Goal: Information Seeking & Learning: Learn about a topic

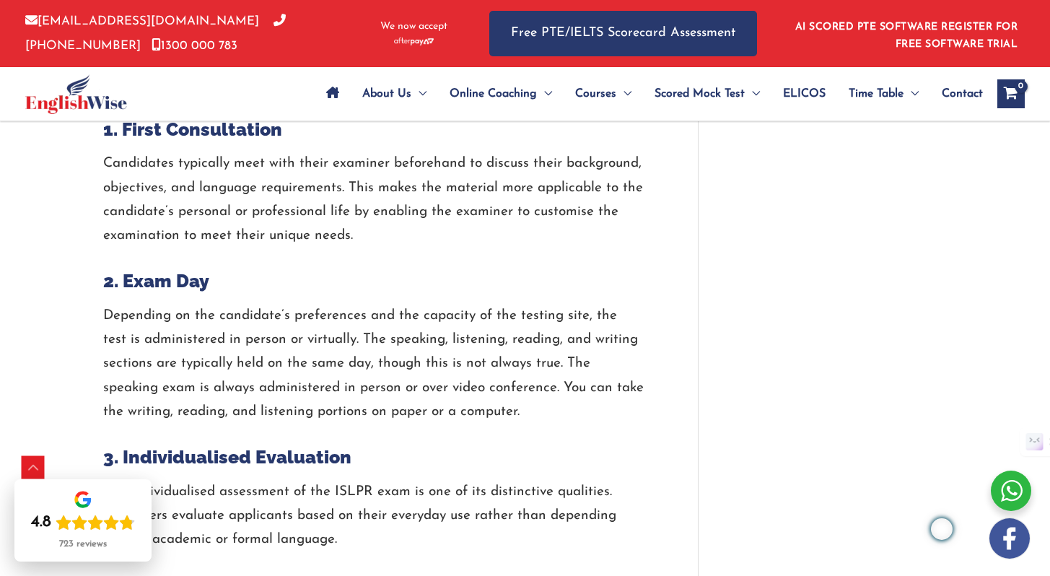
scroll to position [3392, 0]
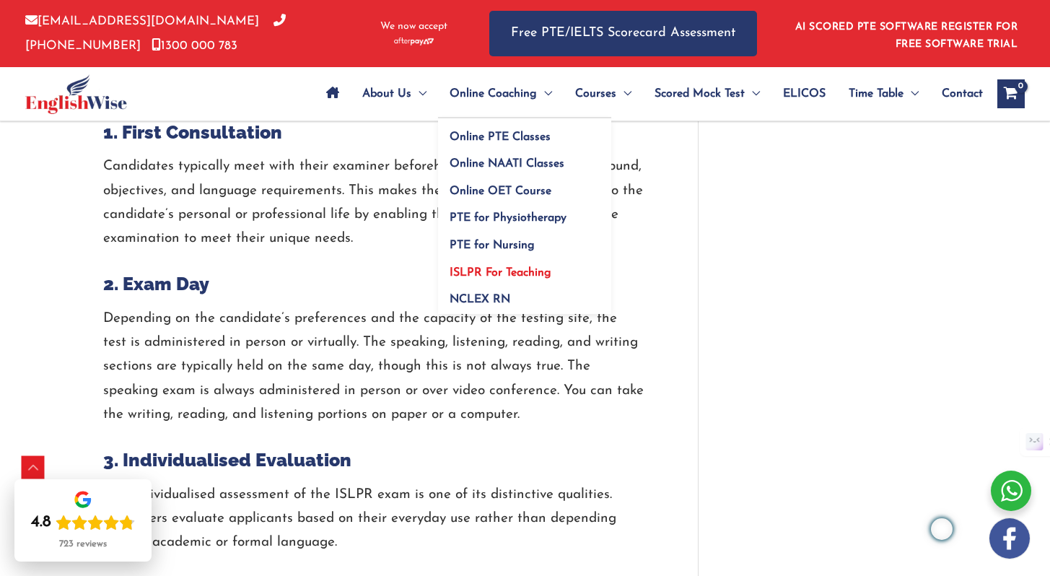
click at [511, 276] on span "ISLPR For Teaching" at bounding box center [500, 273] width 102 height 12
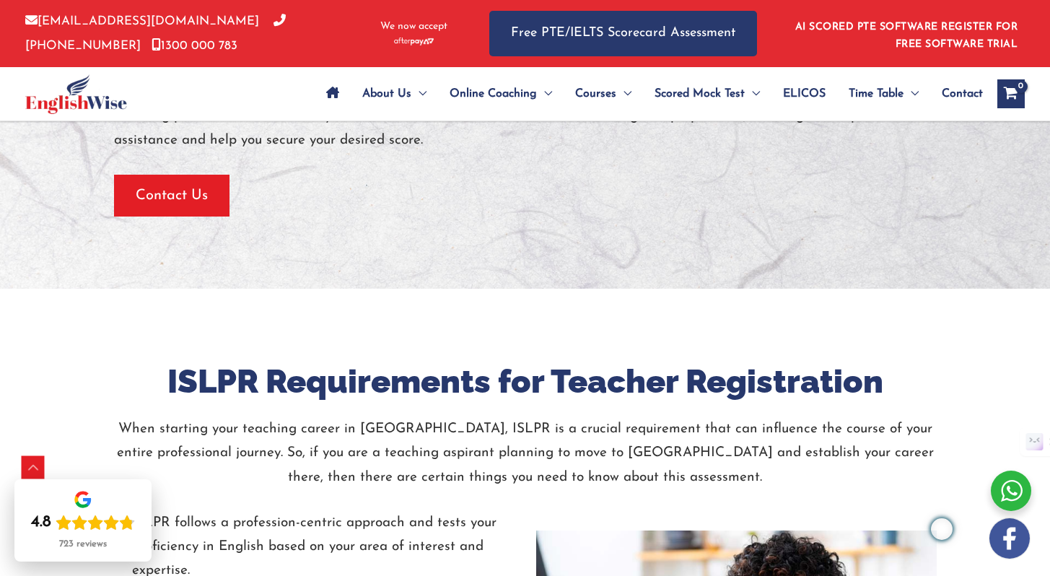
scroll to position [1753, 0]
